Goal: Communication & Community: Answer question/provide support

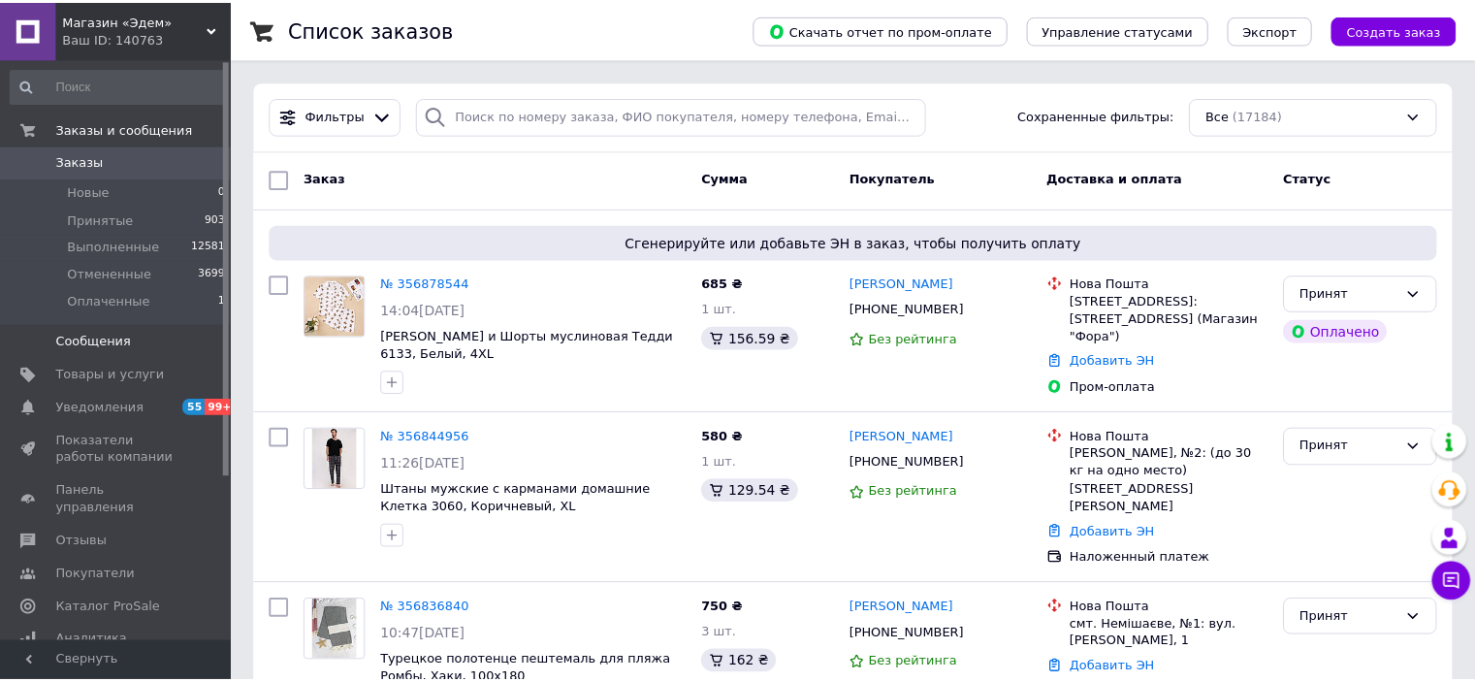
scroll to position [98, 0]
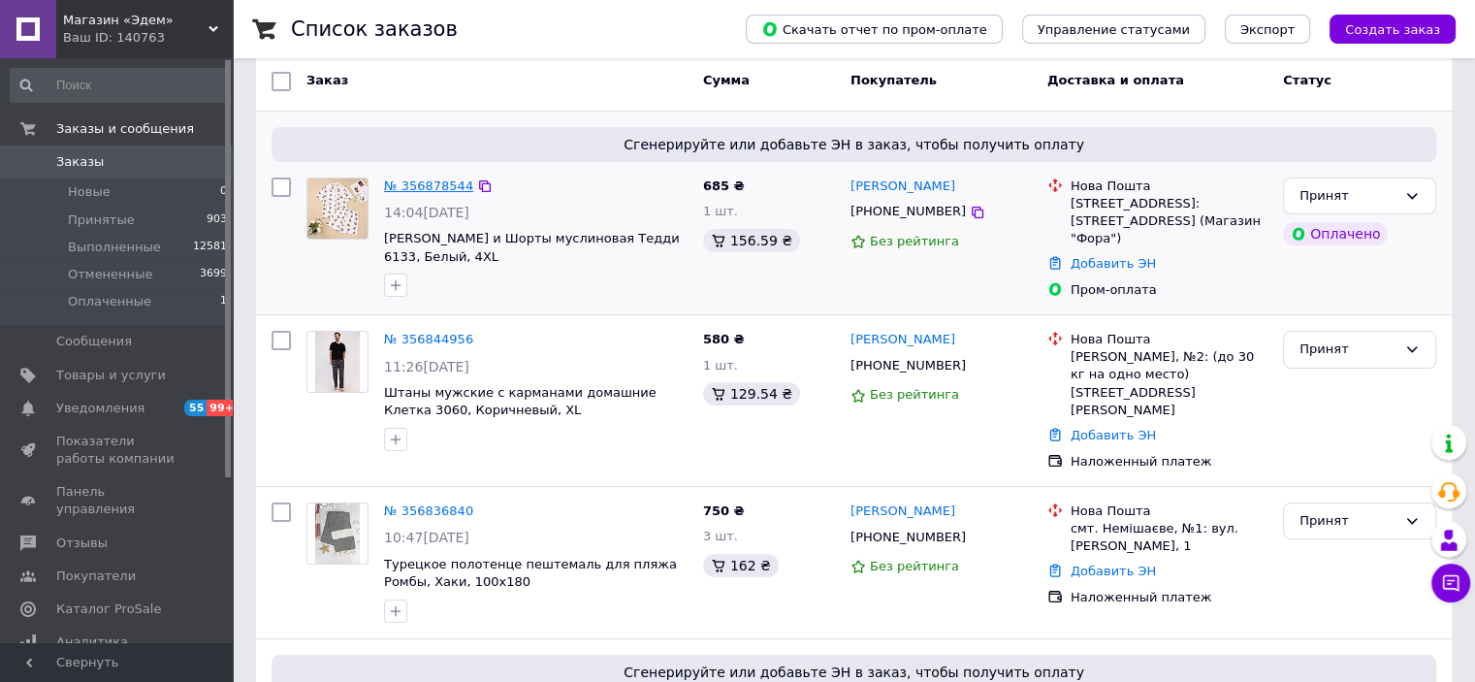
click at [403, 185] on link "№ 356878544" at bounding box center [428, 185] width 89 height 15
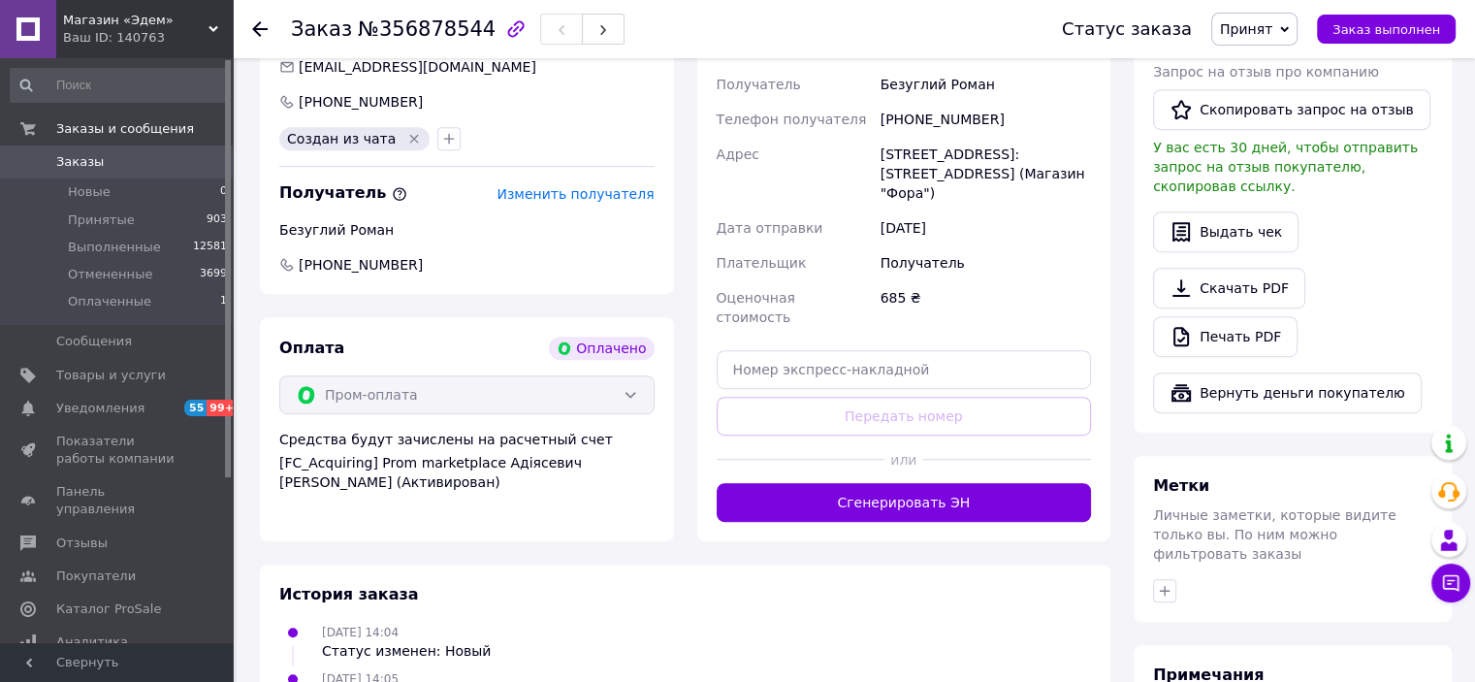
scroll to position [873, 0]
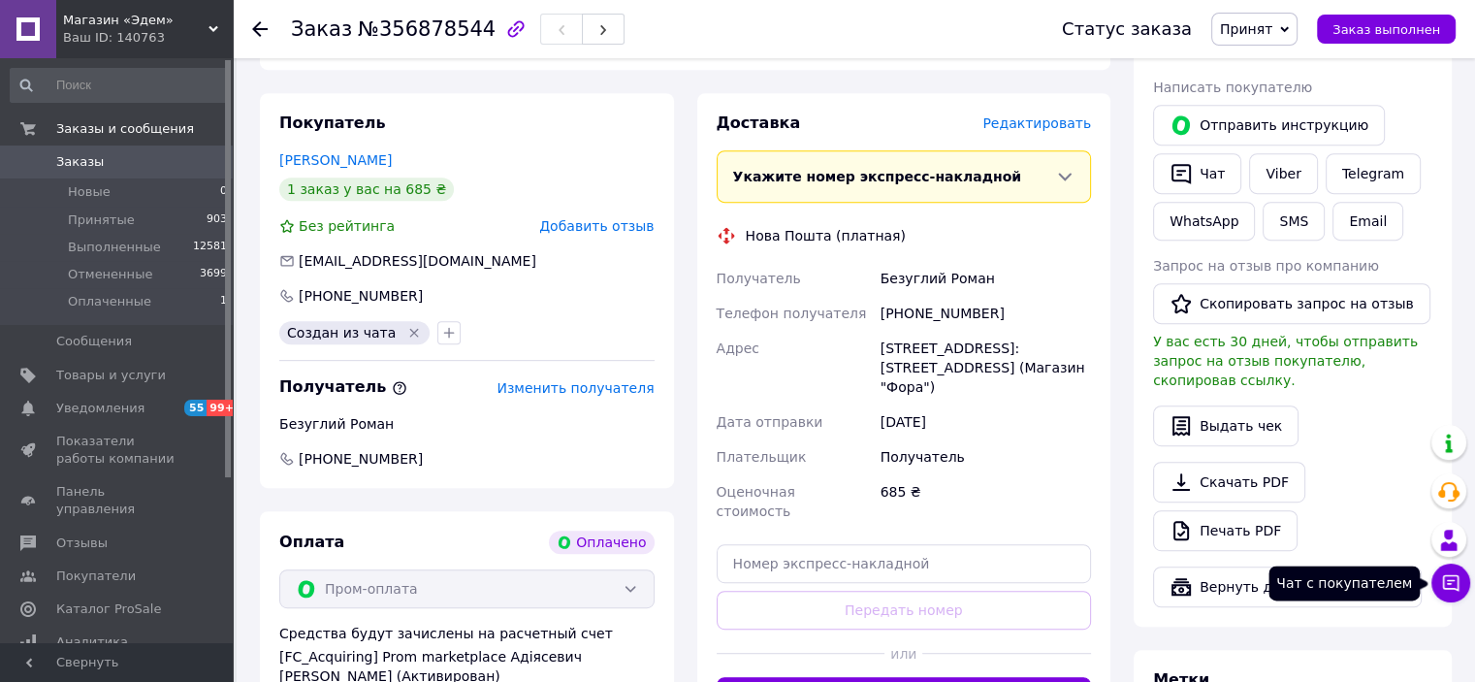
click at [1447, 569] on button "Чат с покупателем" at bounding box center [1450, 582] width 39 height 39
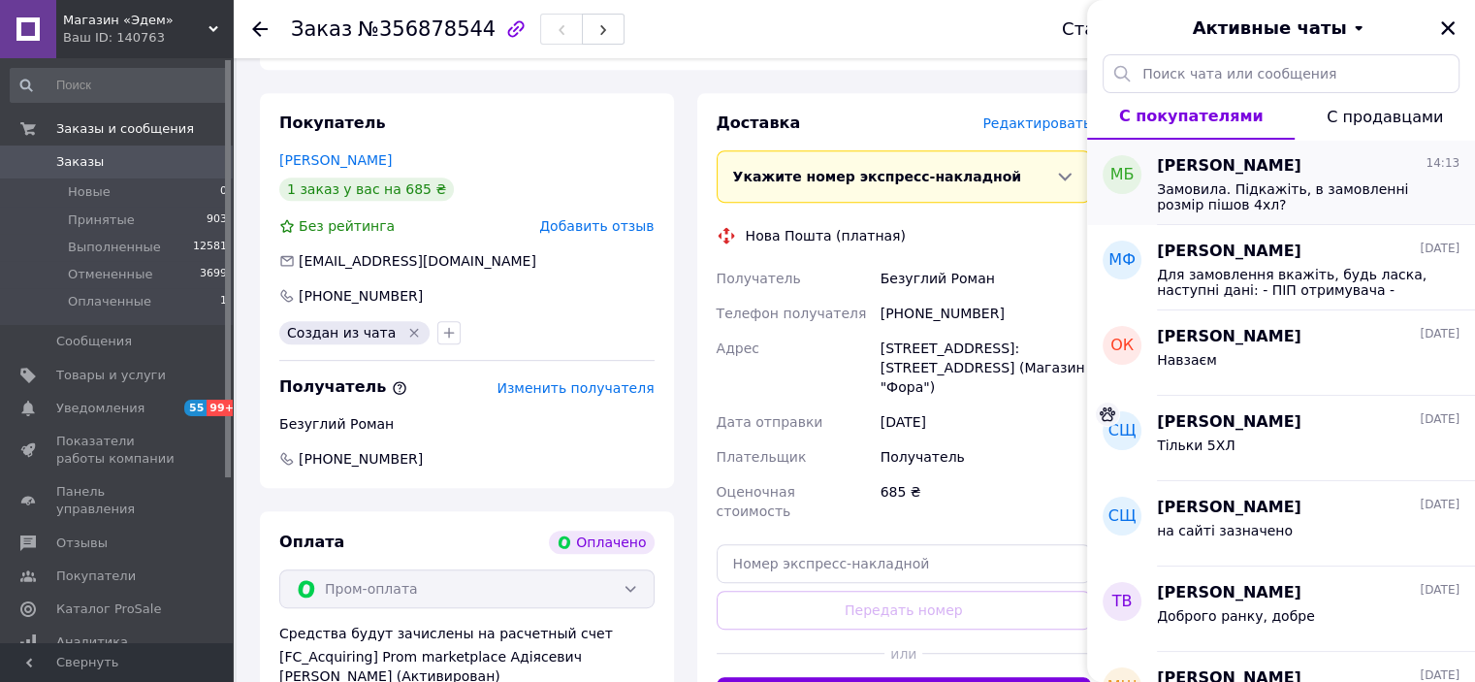
click at [1299, 195] on span "Замовила. Підкажіть, в замовленні розмір пішов 4хл?" at bounding box center [1294, 196] width 275 height 31
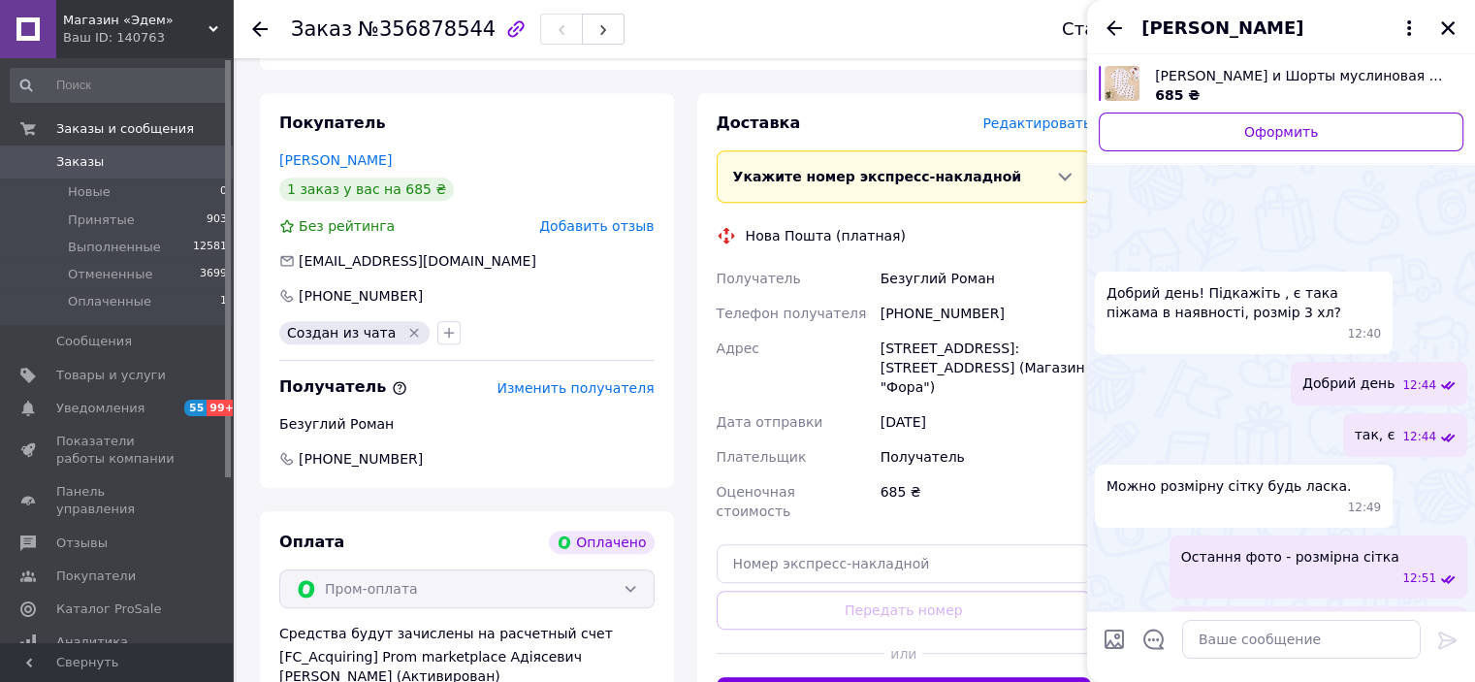
scroll to position [1324, 0]
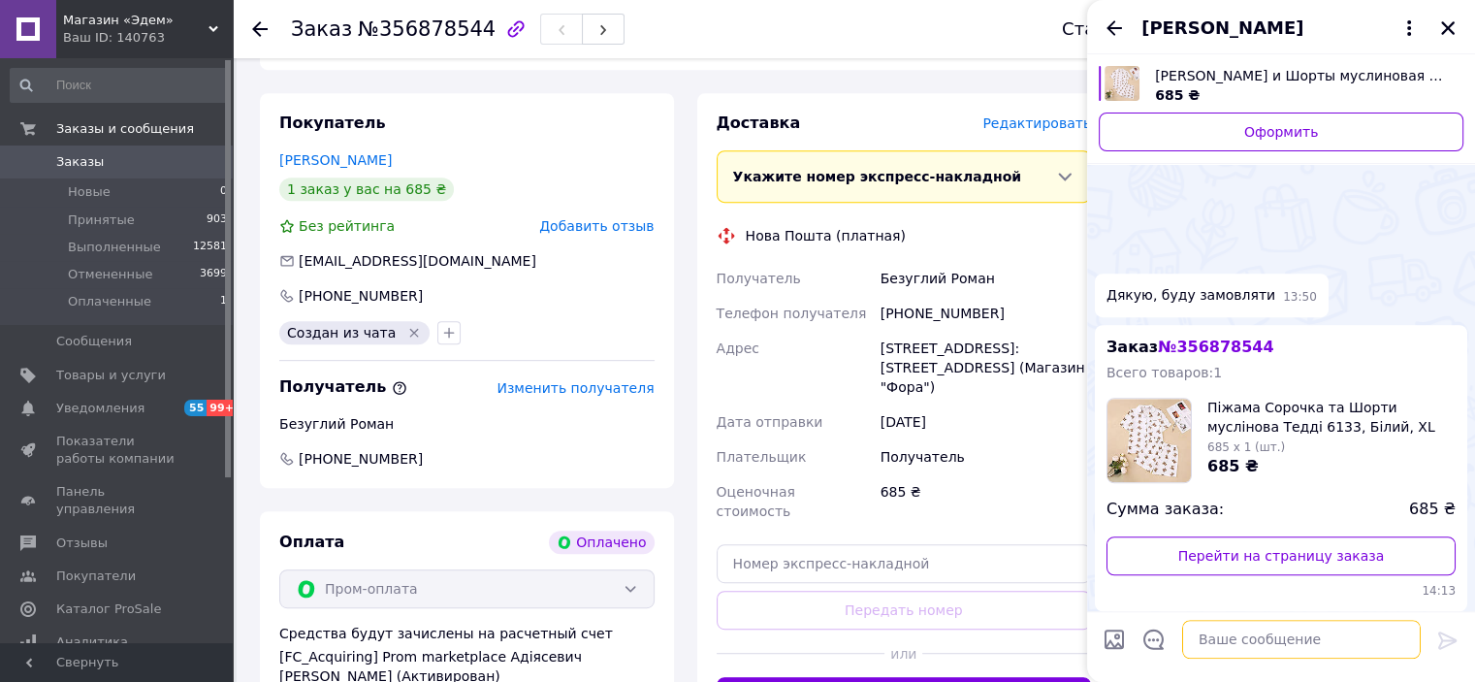
click at [1287, 635] on textarea at bounding box center [1301, 639] width 239 height 39
type textarea "Так 4ХЛ"
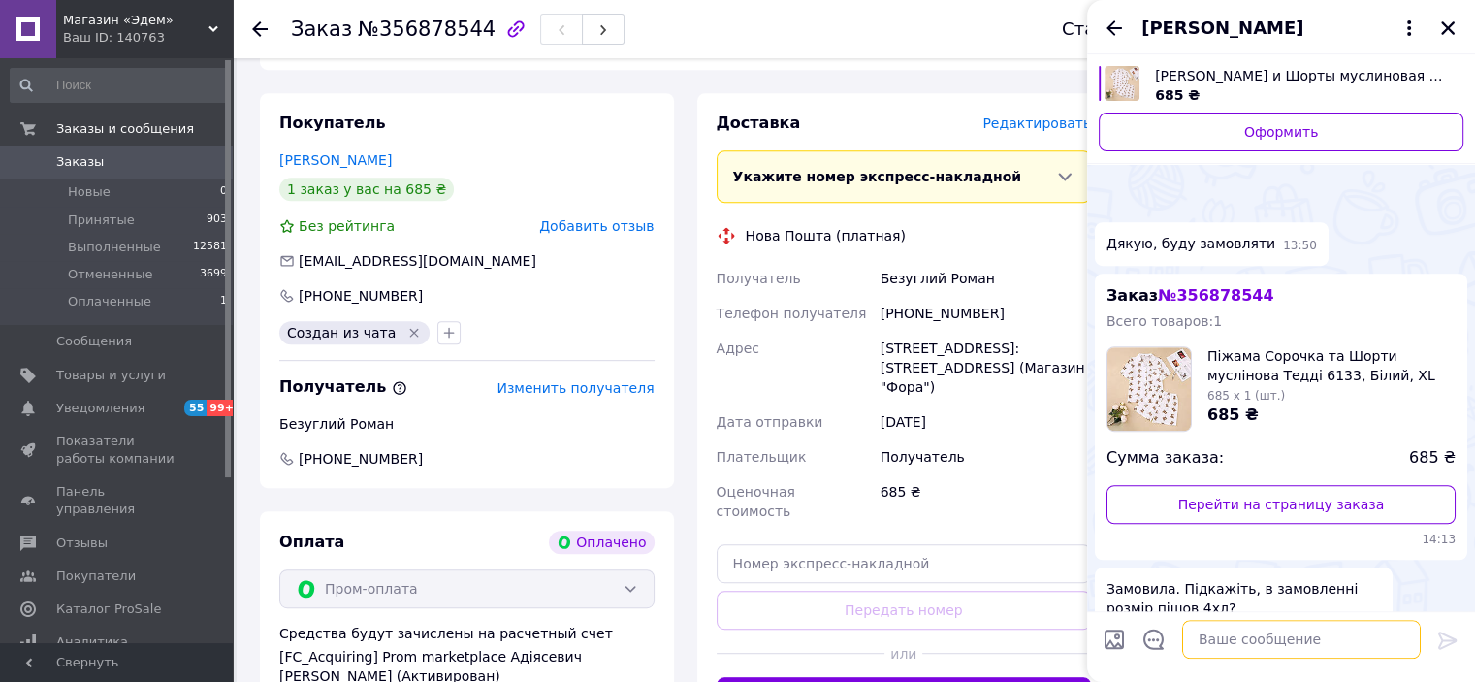
click at [1232, 638] on textarea at bounding box center [1301, 639] width 239 height 39
paste textarea "Вже формуємо Ваше замовлення (gift) Дякуємо, що обираєте Edem-textile"
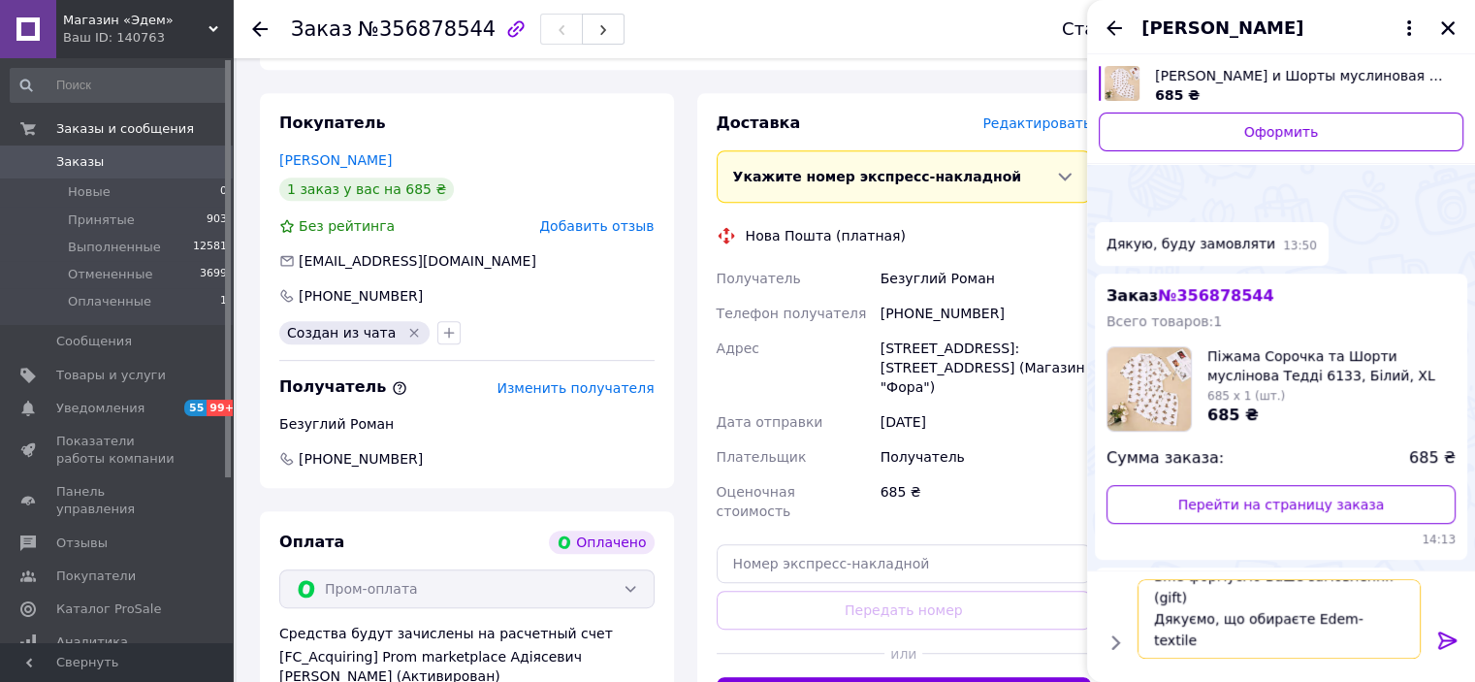
scroll to position [1, 0]
drag, startPoint x: 1374, startPoint y: 596, endPoint x: 1407, endPoint y: 596, distance: 33.0
click at [1407, 596] on textarea "Вже формуємо Ваше замовлення (gift) Дякуємо, що обираєте Edem-textile" at bounding box center [1281, 619] width 277 height 80
type textarea "Вже формуємо Ваше замовлення! Дякуємо, що обираєте Edem-textile"
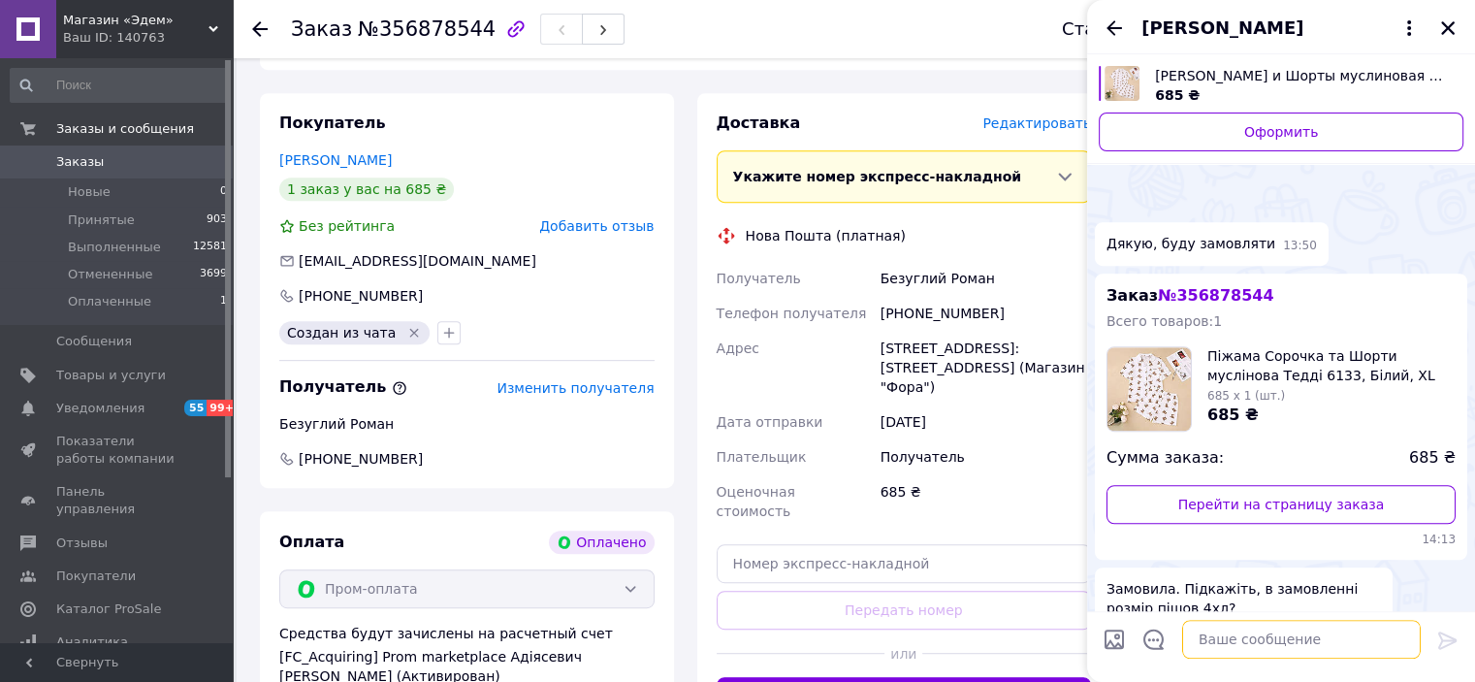
scroll to position [1296, 0]
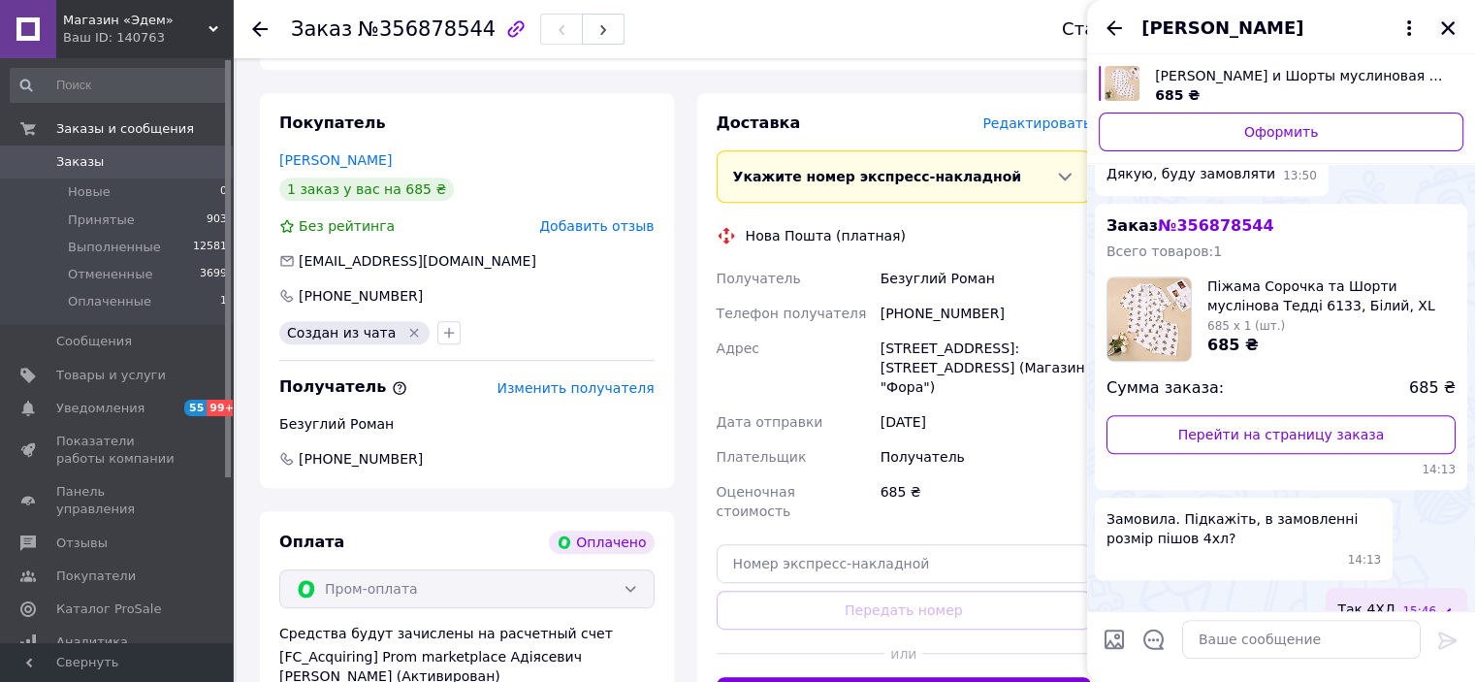
click at [1456, 29] on icon "Закрыть" at bounding box center [1447, 27] width 17 height 17
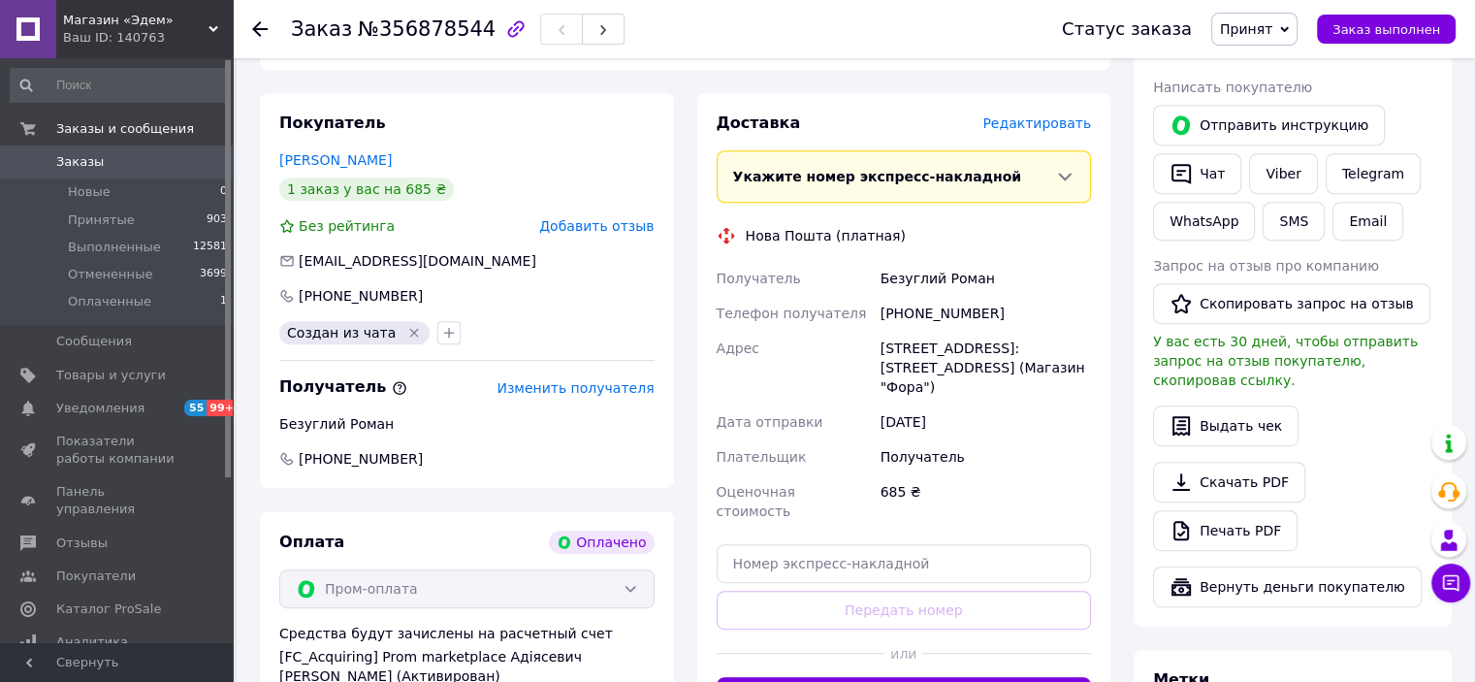
click at [252, 32] on icon at bounding box center [260, 29] width 16 height 16
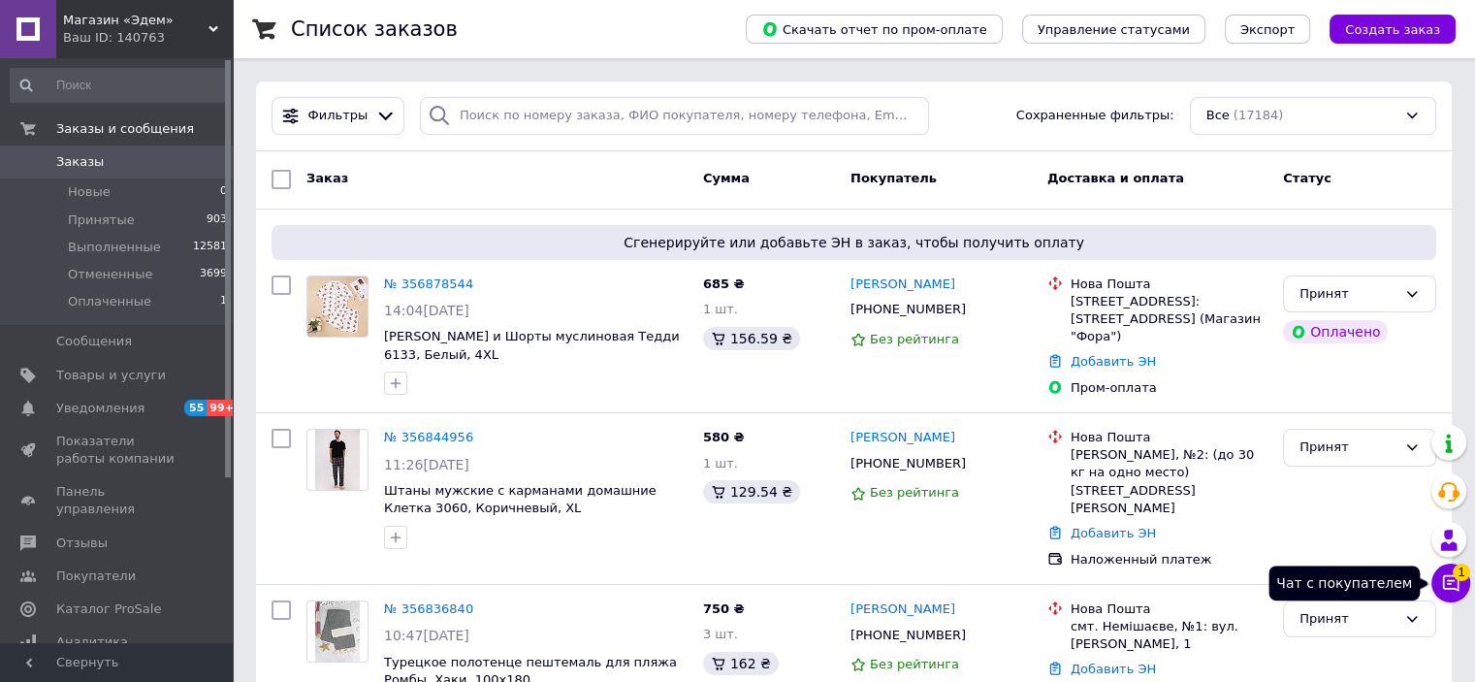
click at [1444, 595] on button "Чат с покупателем 1" at bounding box center [1450, 582] width 39 height 39
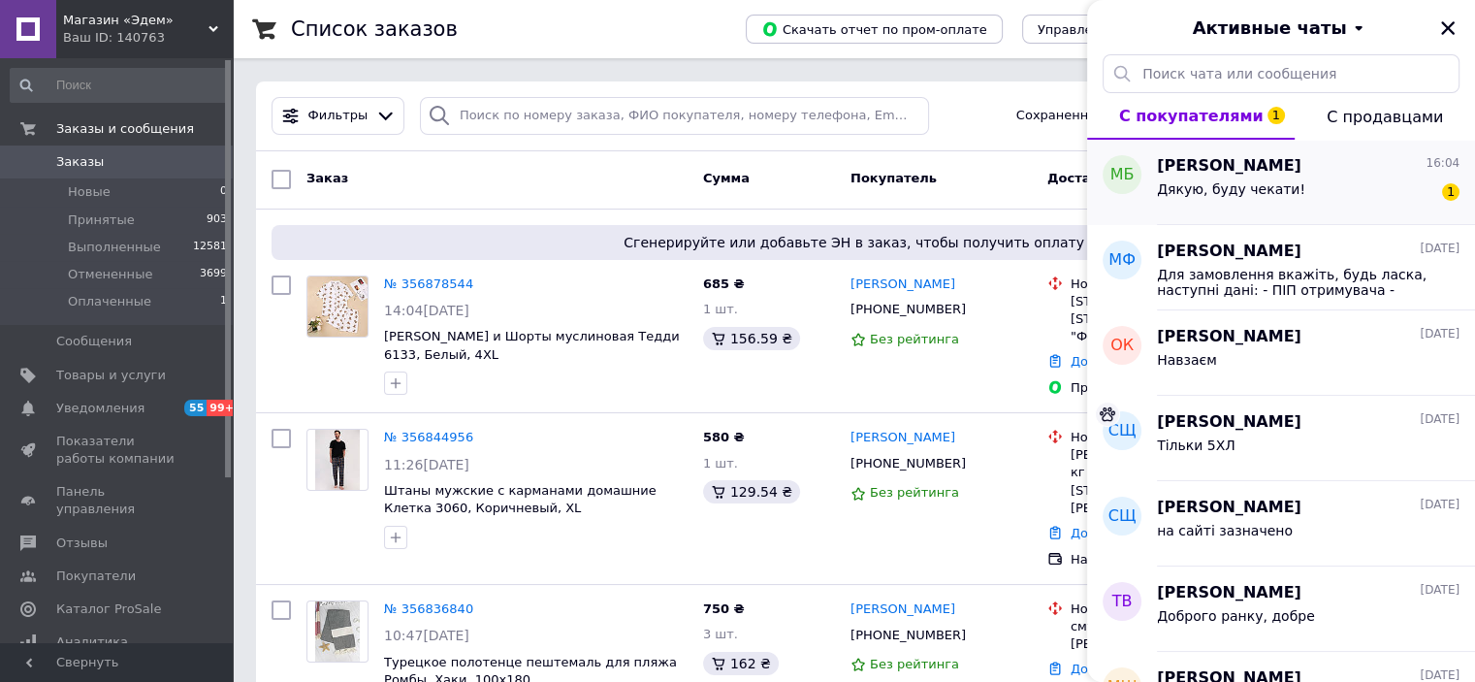
click at [1233, 194] on span "Дякую, буду чекати!" at bounding box center [1231, 189] width 148 height 16
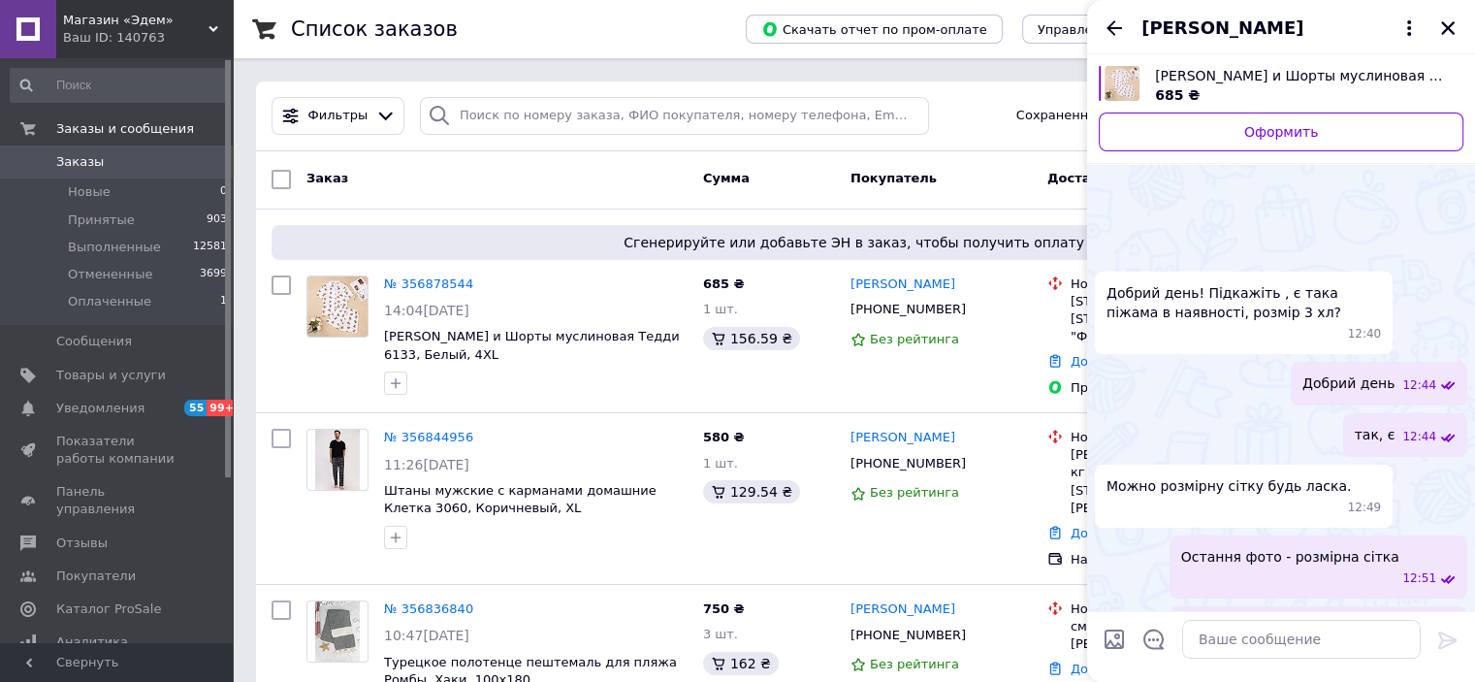
scroll to position [1532, 0]
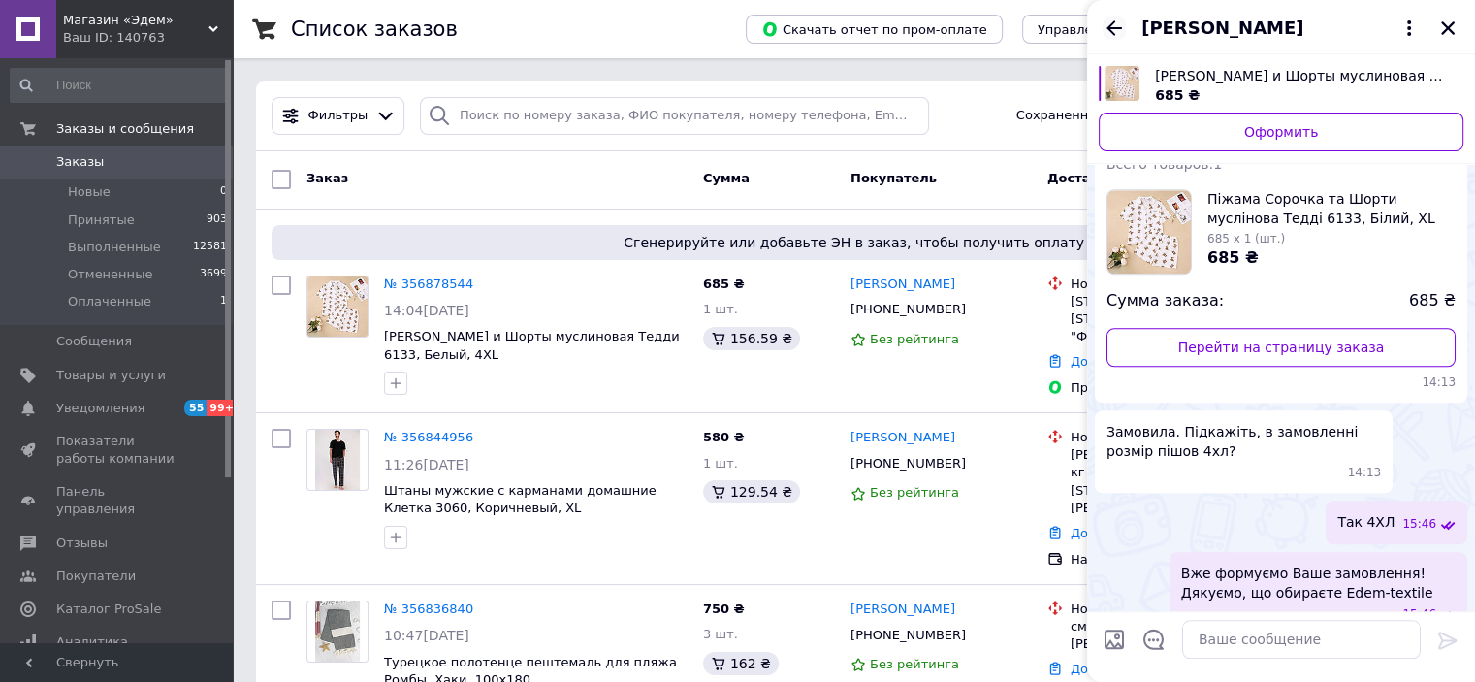
click at [1114, 28] on icon "Назад" at bounding box center [1114, 27] width 16 height 15
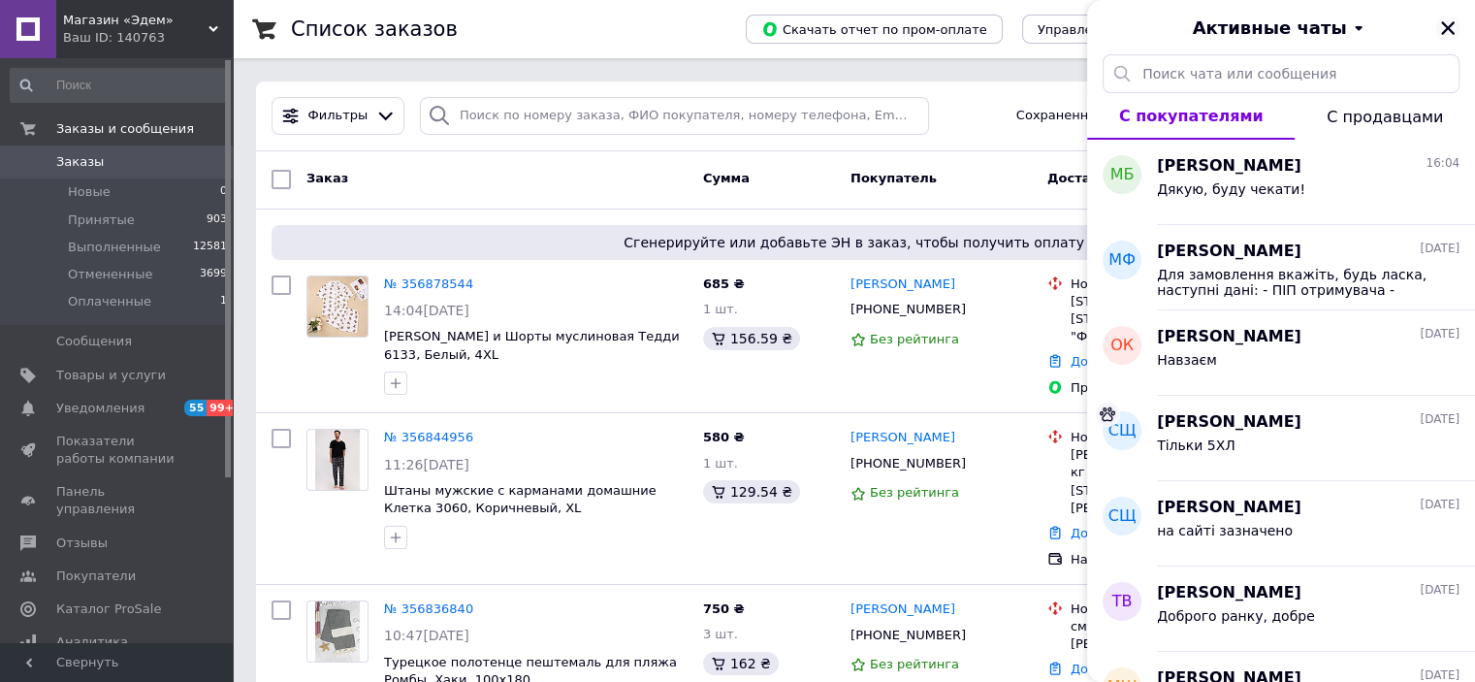
click at [1447, 27] on icon "Закрыть" at bounding box center [1448, 28] width 14 height 14
